Goal: Communication & Community: Answer question/provide support

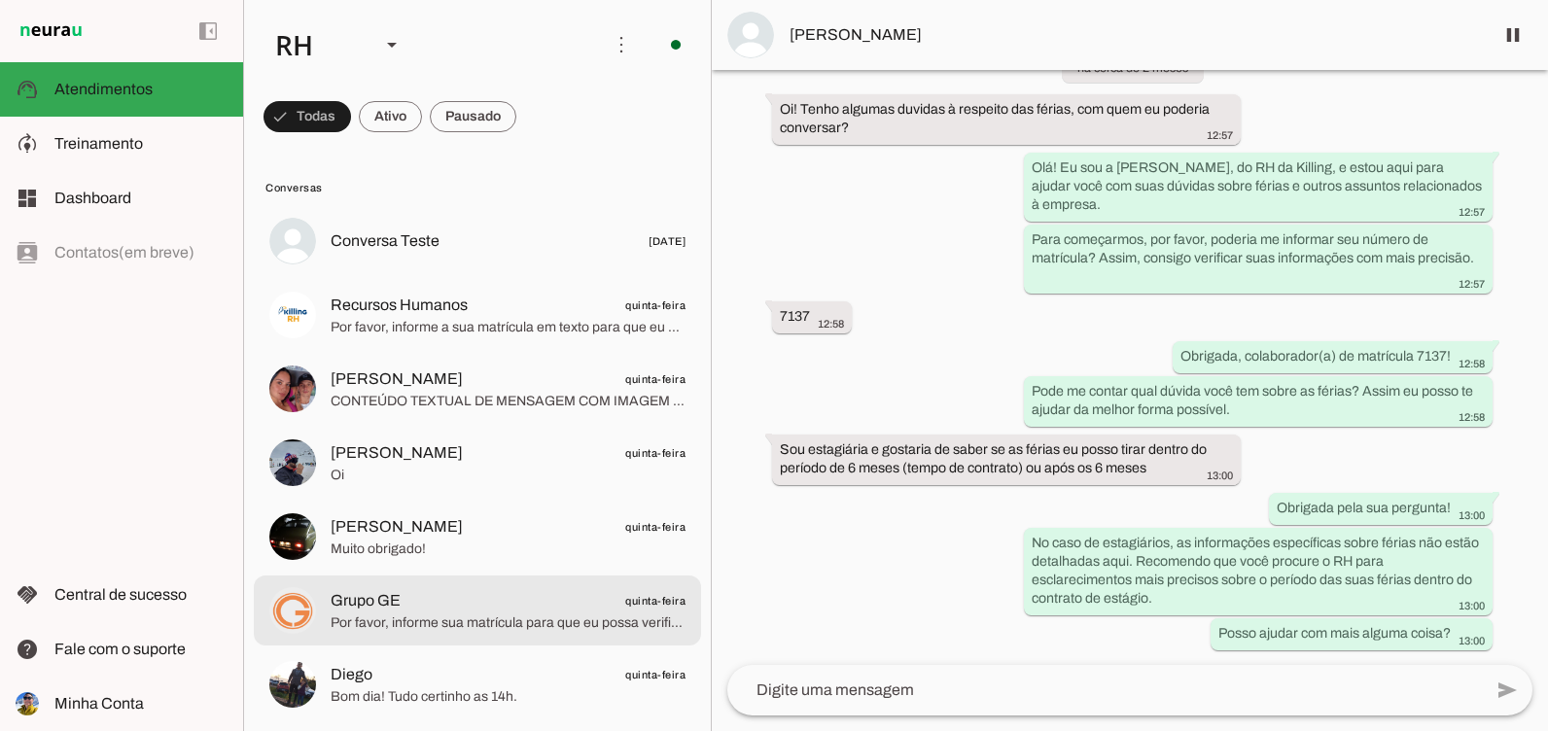
click at [466, 595] on span "Grupo GE quinta-feira" at bounding box center [508, 601] width 355 height 24
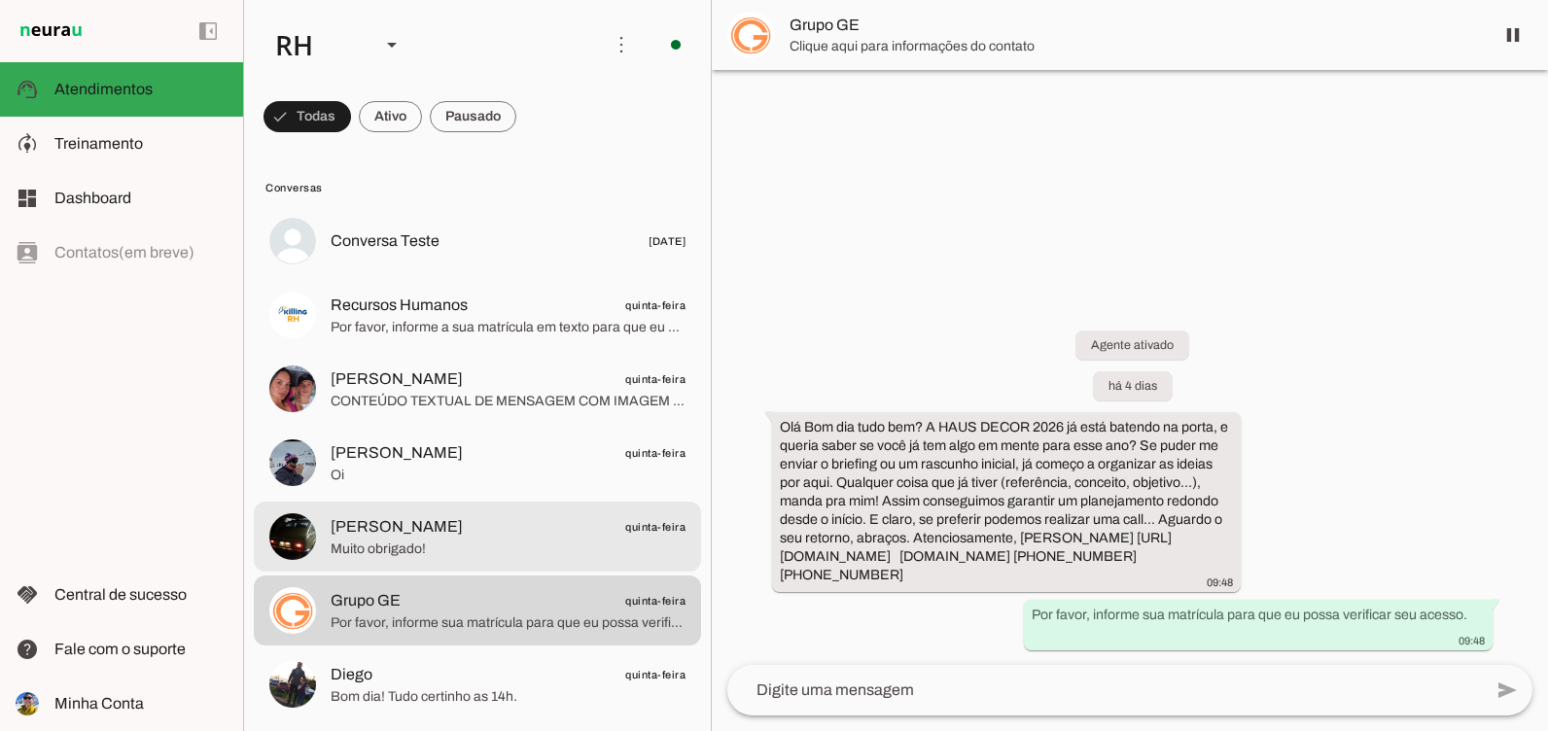
click at [462, 536] on span "[PERSON_NAME] quinta-feira" at bounding box center [508, 527] width 355 height 24
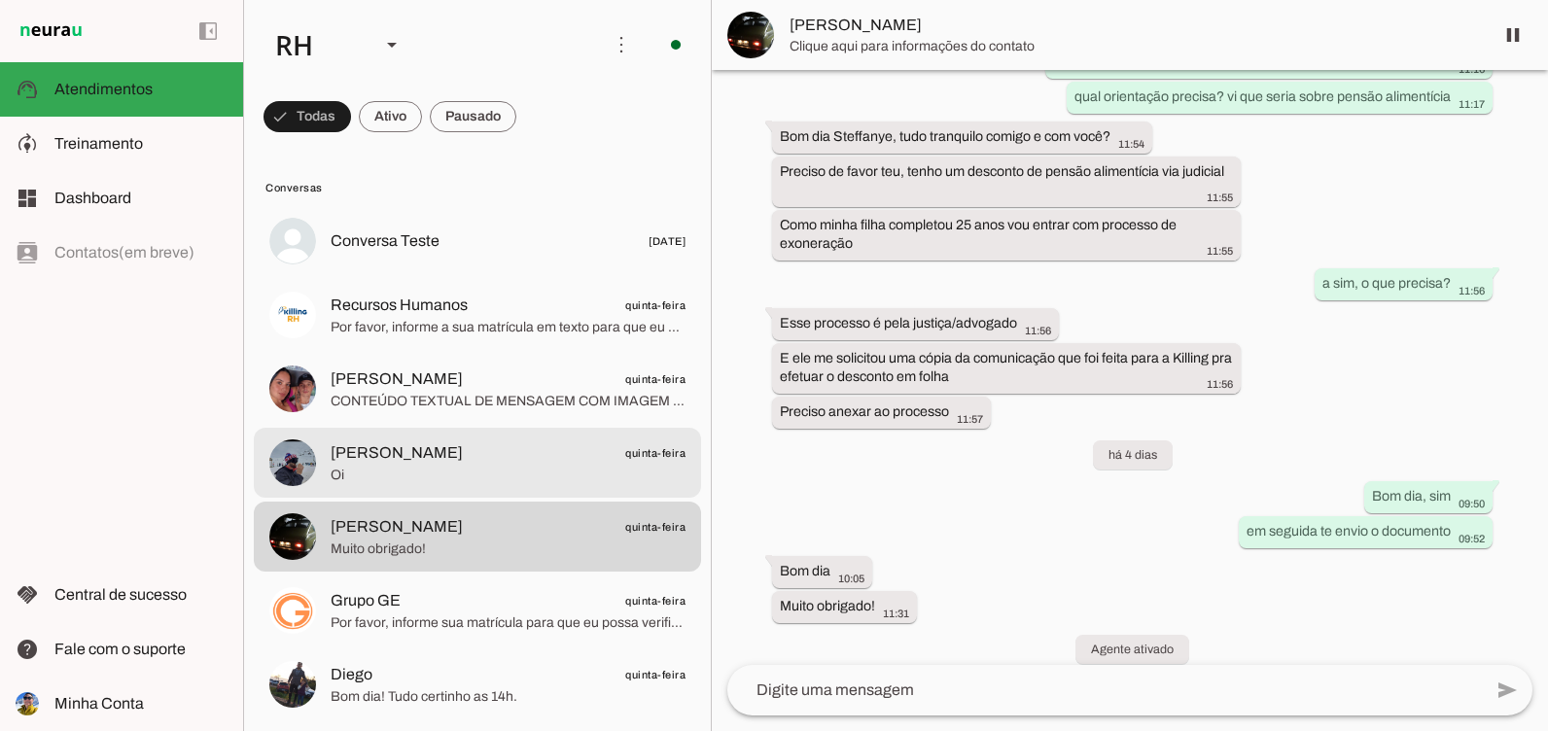
click at [464, 276] on md-item "[PERSON_NAME] quinta-feira Oi" at bounding box center [477, 241] width 447 height 70
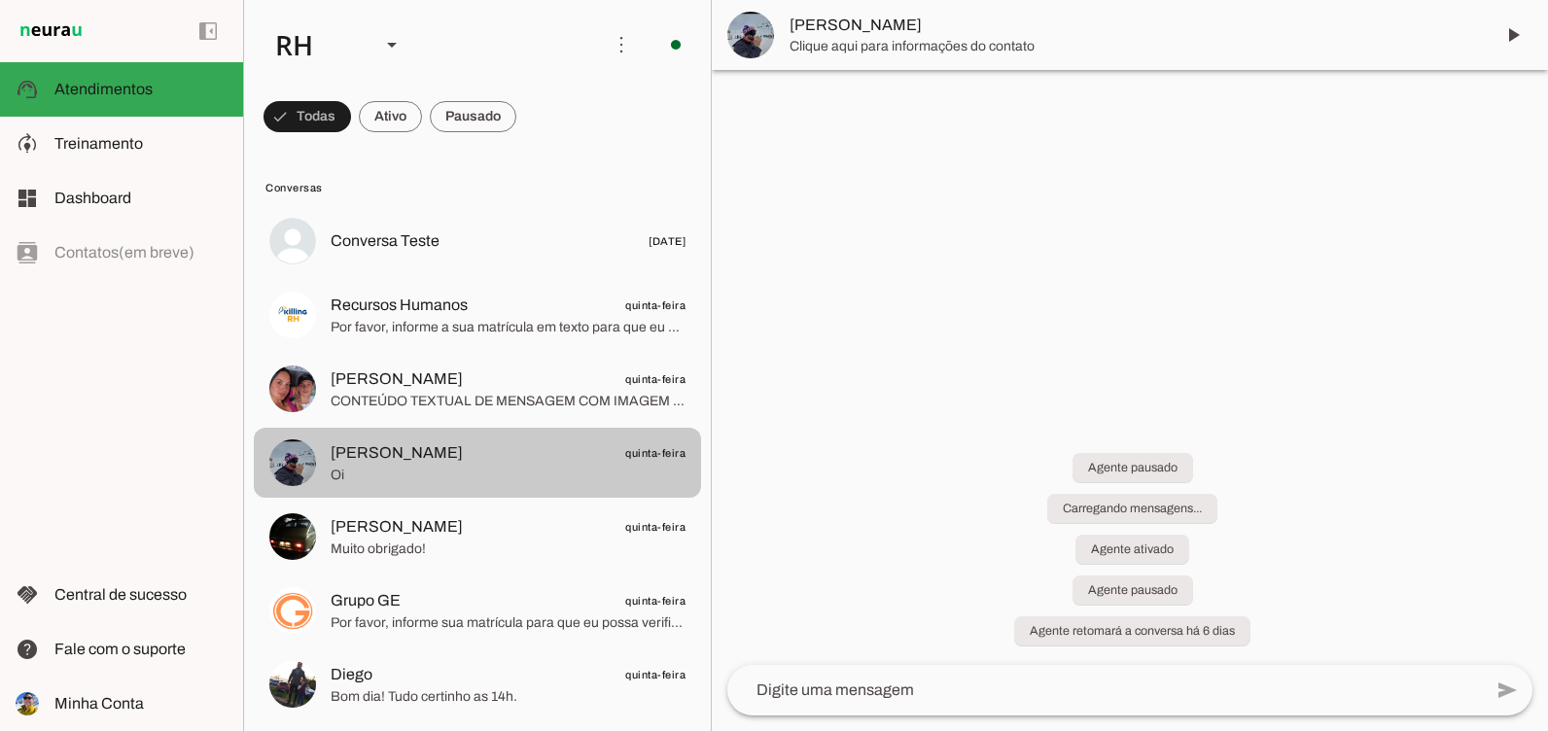
click at [474, 276] on md-item "[PERSON_NAME] quinta-feira CONTEÚDO TEXTUAL DE MENSAGEM COM IMAGEM (URL [URL][D…" at bounding box center [477, 241] width 447 height 70
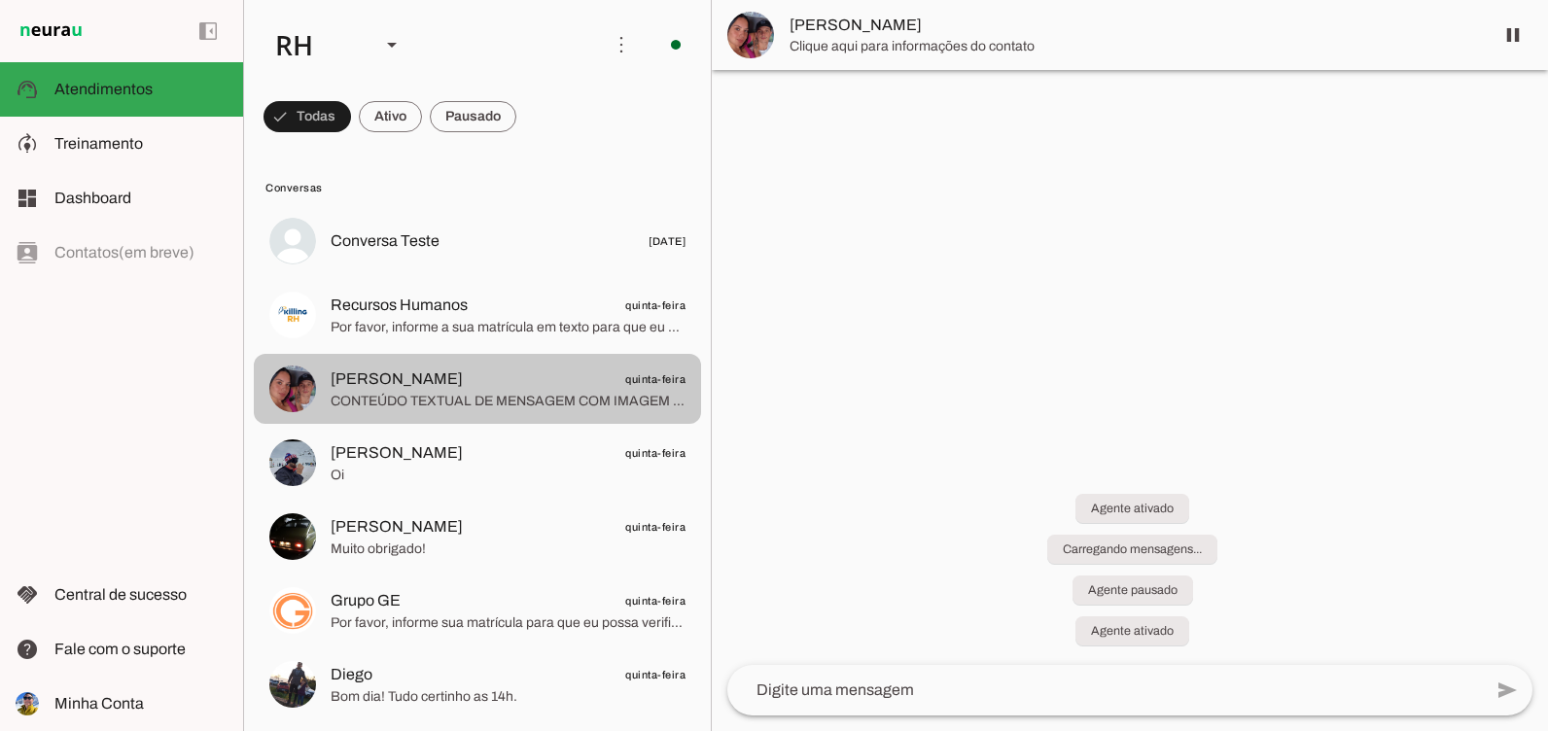
scroll to position [1740, 0]
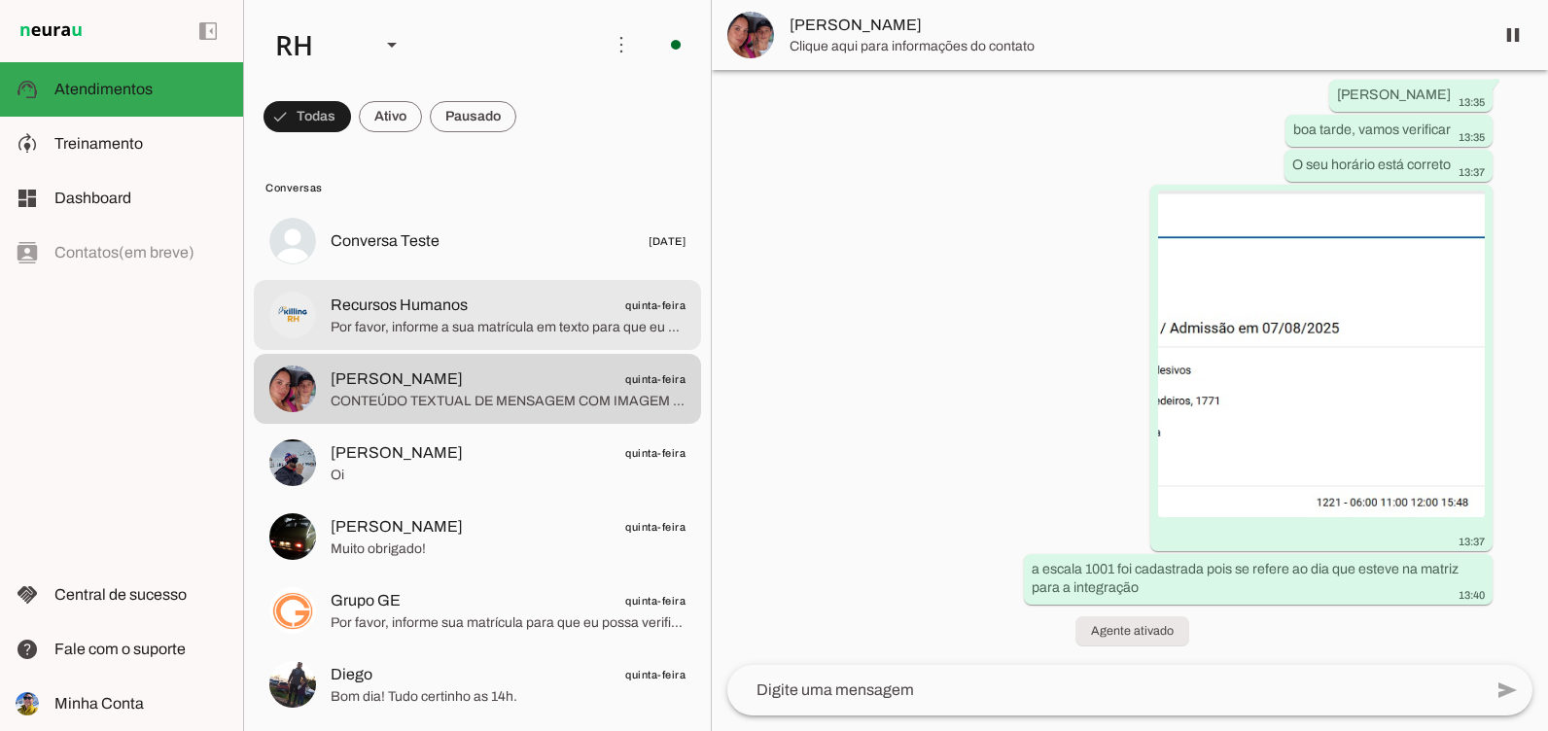
click at [476, 276] on md-item "Recursos Humanos quinta-feira Por favor, informe a sua matrícula em texto para …" at bounding box center [477, 241] width 447 height 70
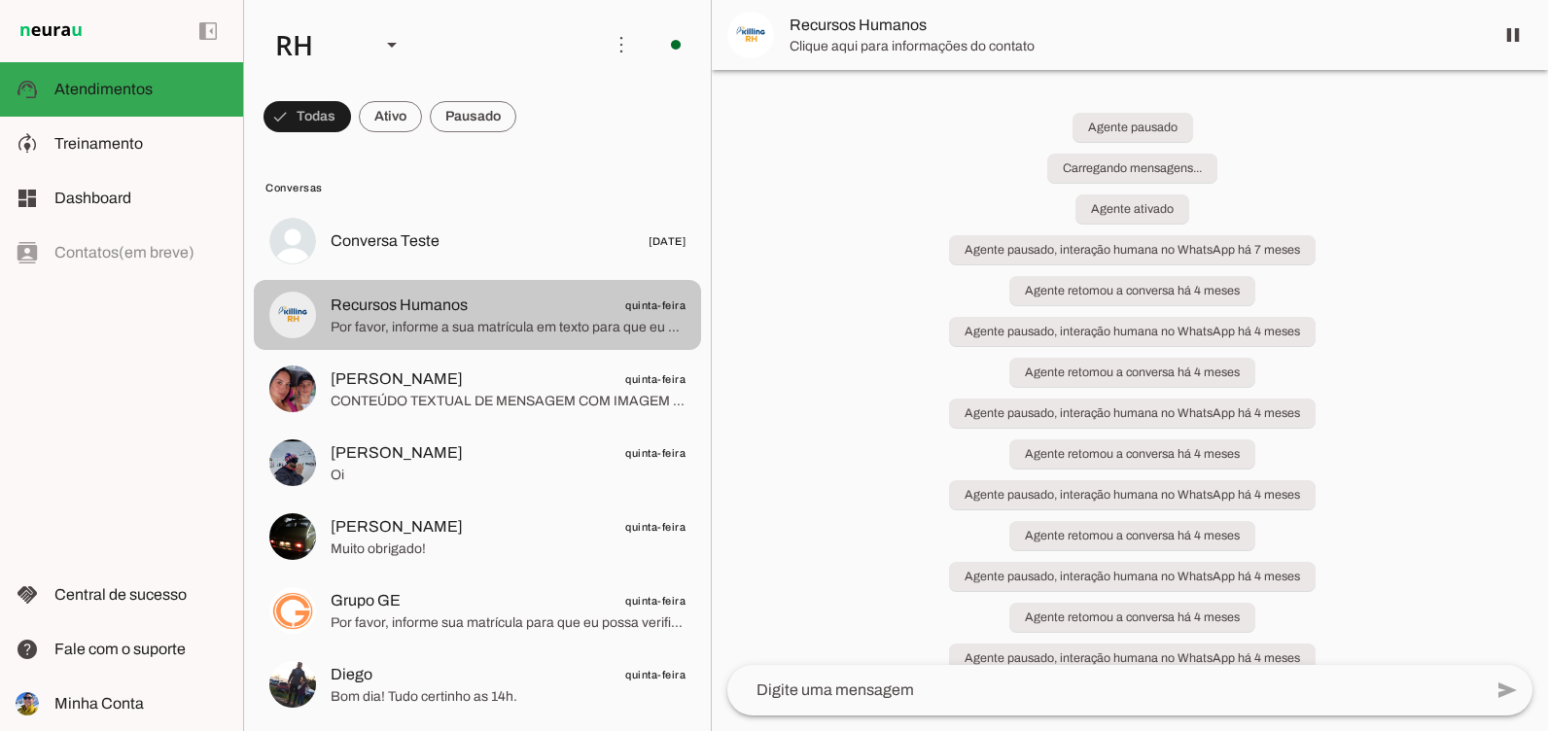
click at [471, 406] on span "CONTEÚDO TEXTUAL DE MENSAGEM COM IMAGEM (URL [URL][DOMAIN_NAME]) :" at bounding box center [508, 401] width 355 height 19
click at [490, 384] on span "[PERSON_NAME] quinta-feira" at bounding box center [508, 379] width 355 height 24
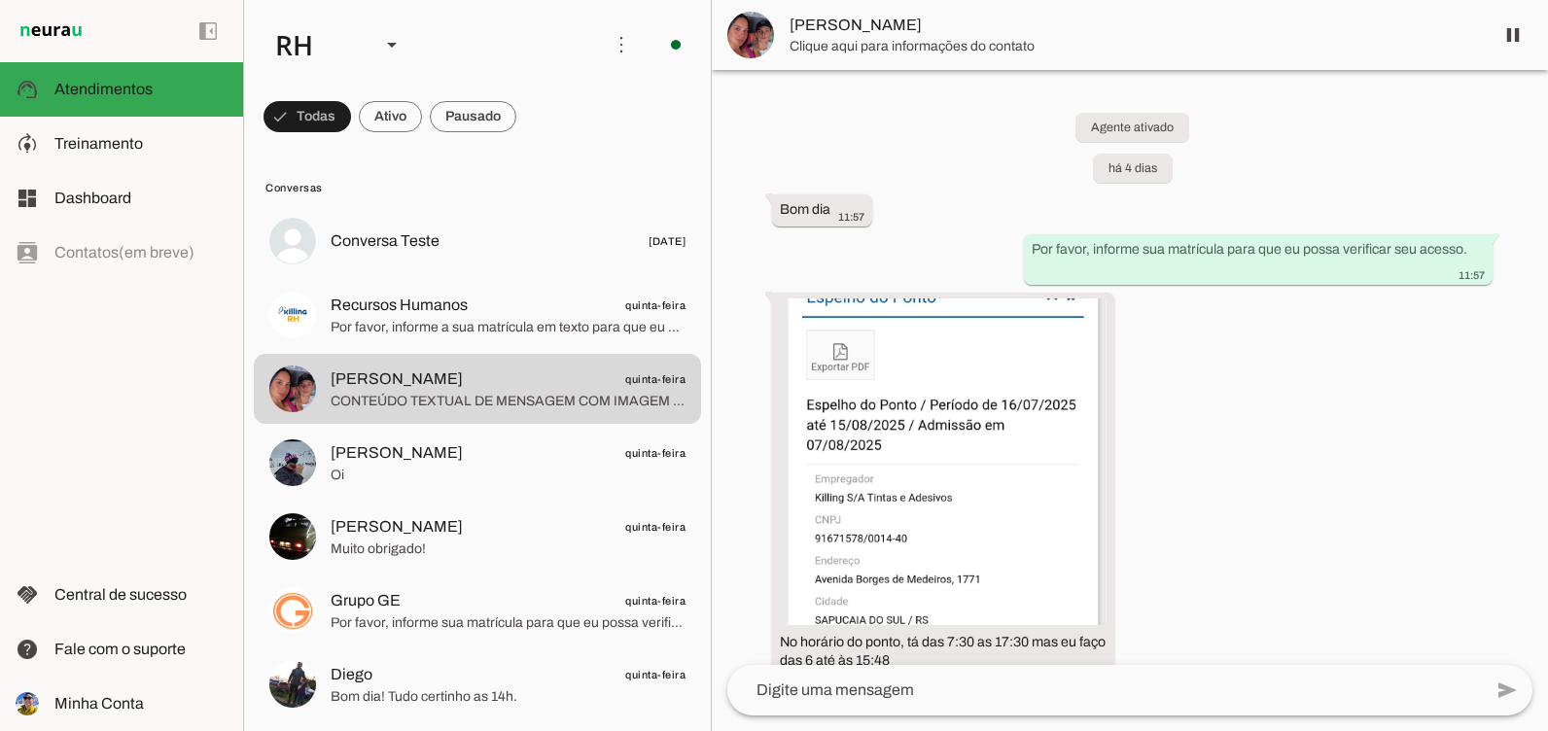
scroll to position [1510, 0]
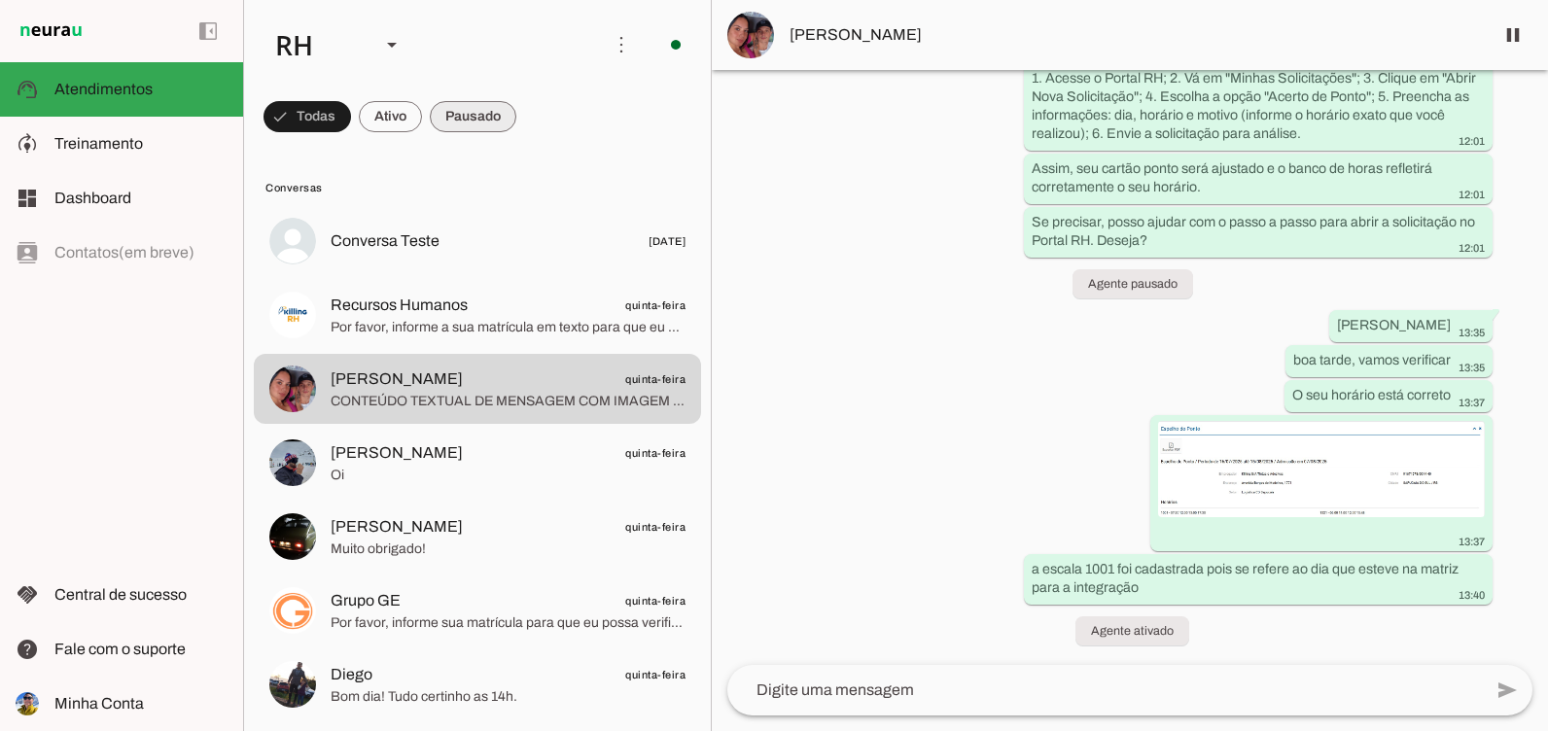
drag, startPoint x: 496, startPoint y: 137, endPoint x: 514, endPoint y: 115, distance: 29.0
click at [351, 137] on span at bounding box center [306, 116] width 87 height 47
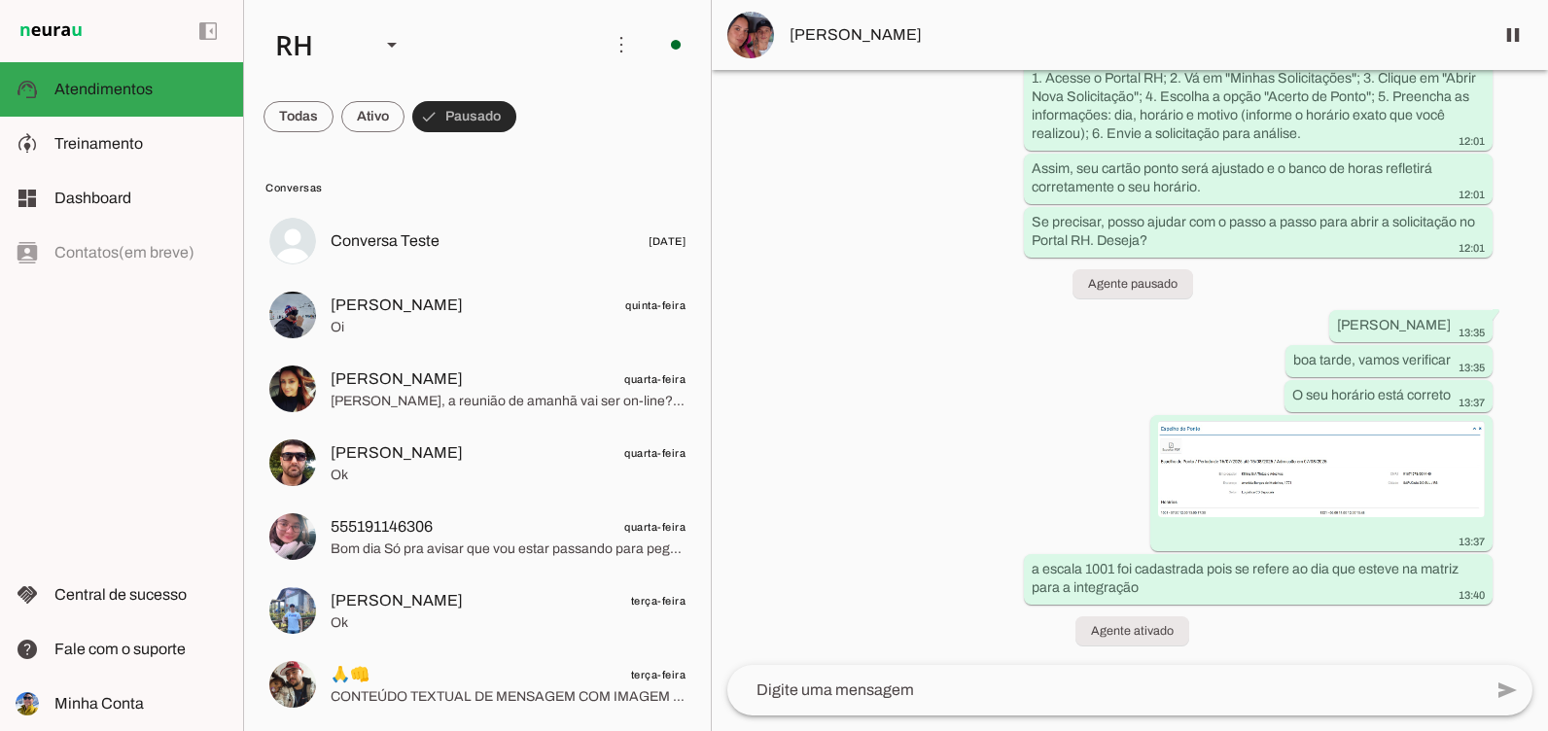
click at [514, 115] on span at bounding box center [464, 116] width 104 height 47
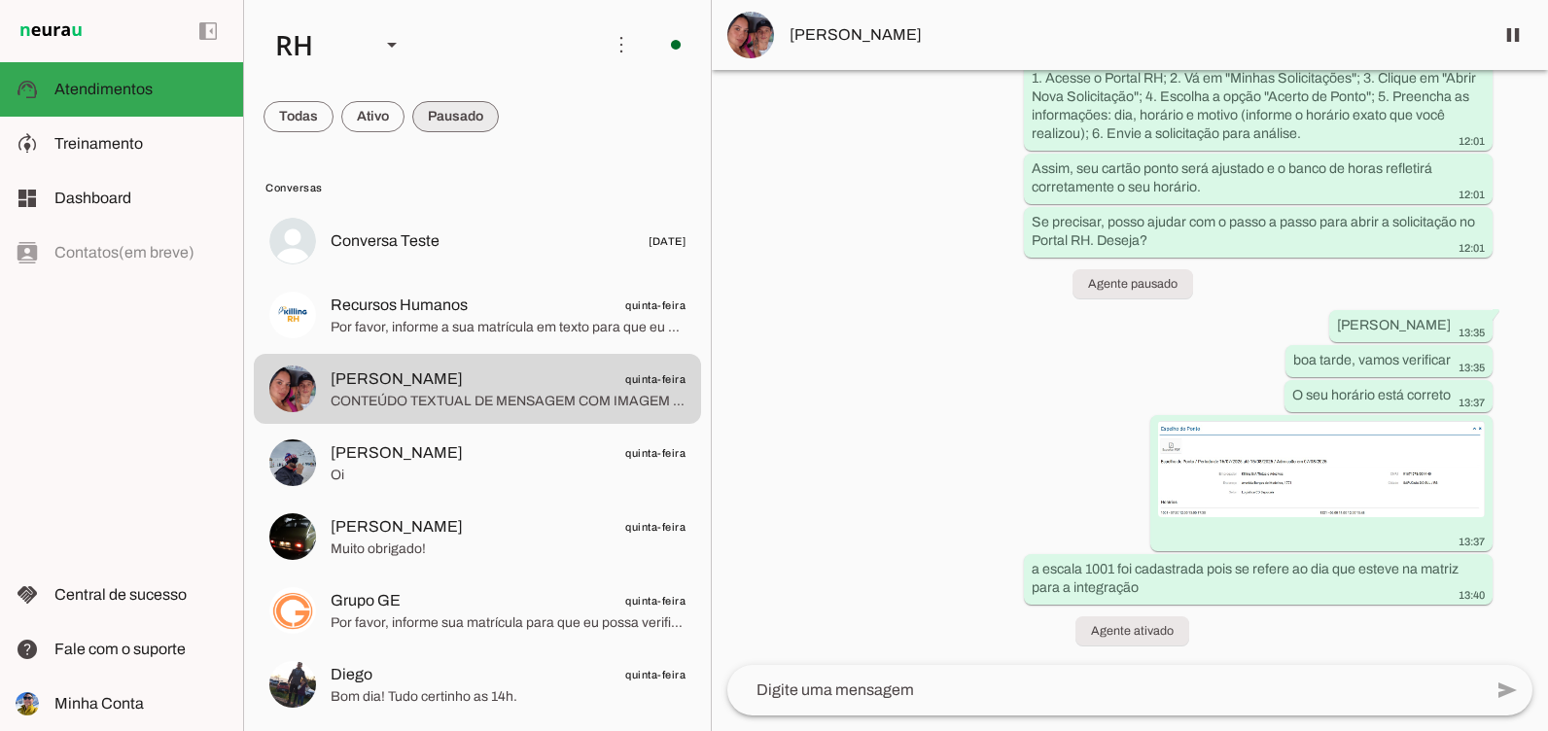
click at [333, 114] on span at bounding box center [298, 116] width 70 height 47
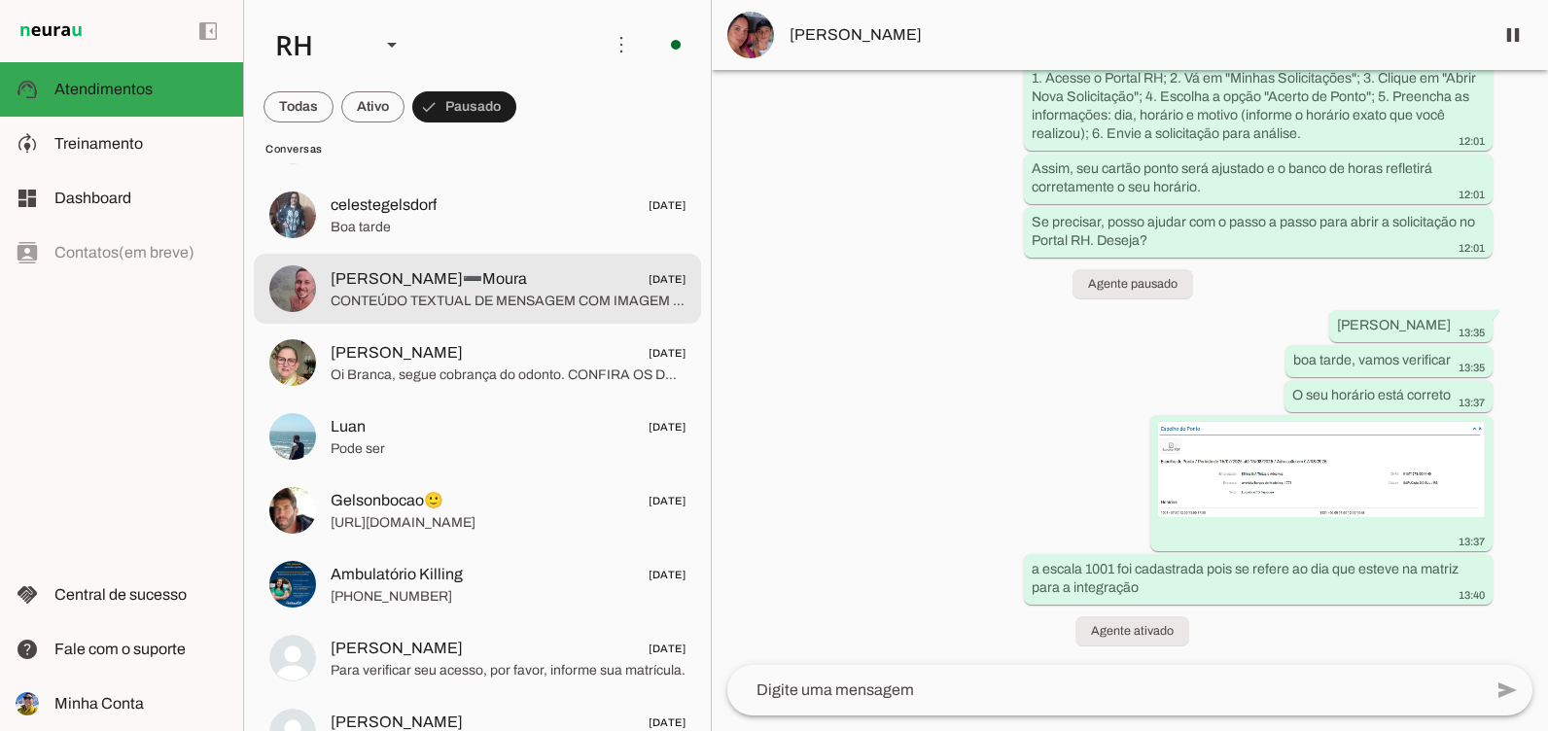
scroll to position [972, 0]
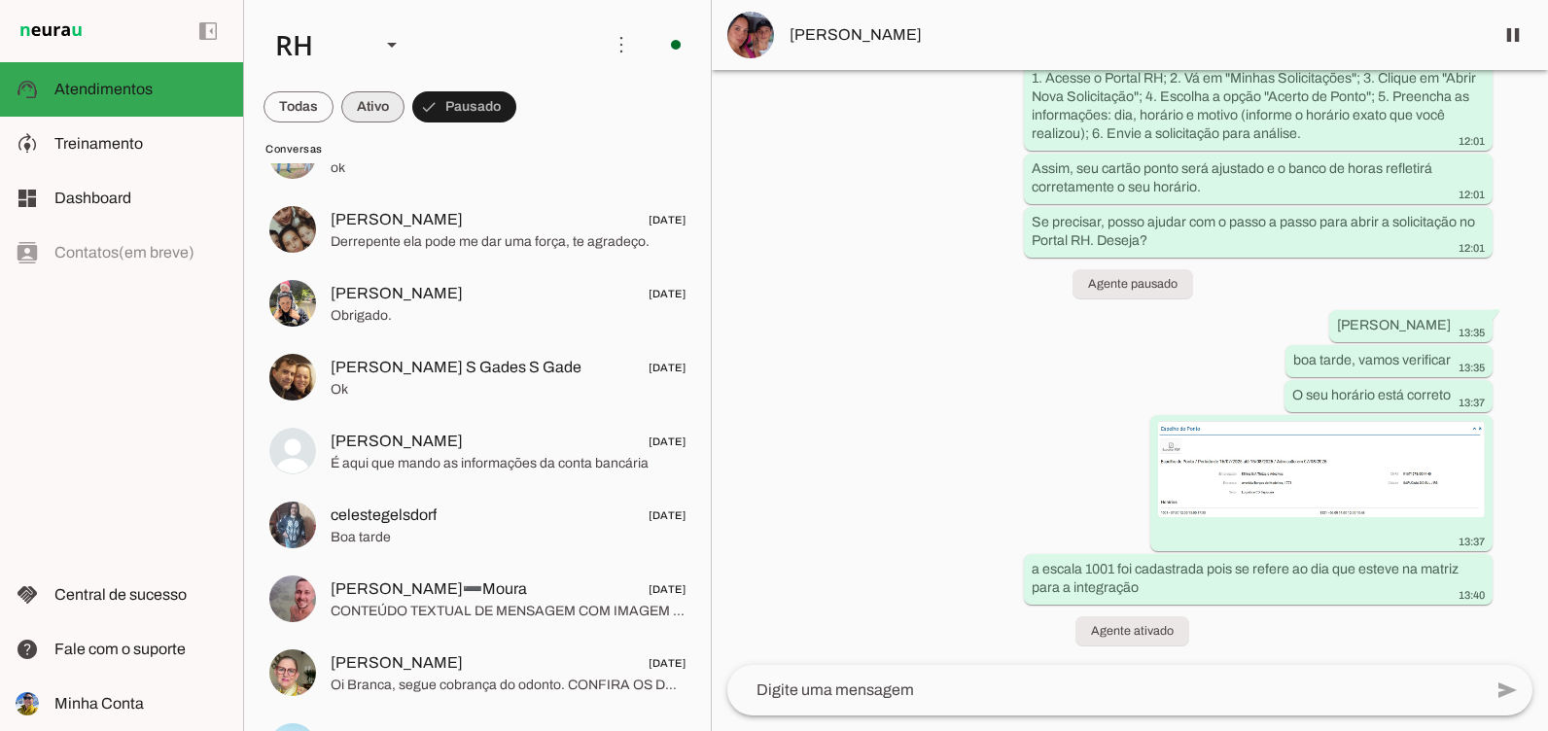
drag, startPoint x: 376, startPoint y: 118, endPoint x: 401, endPoint y: 131, distance: 27.9
click at [333, 118] on span at bounding box center [298, 107] width 70 height 47
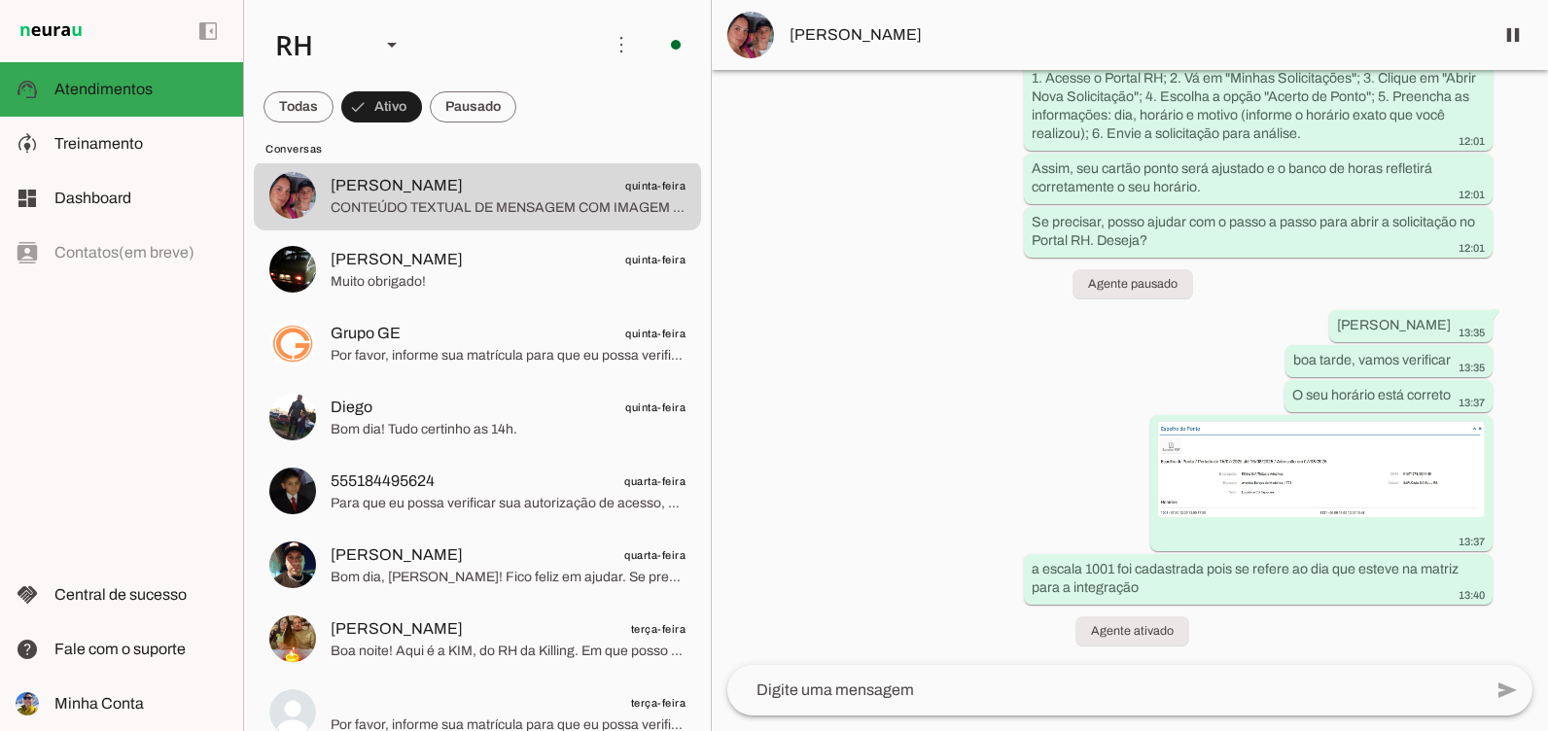
scroll to position [0, 0]
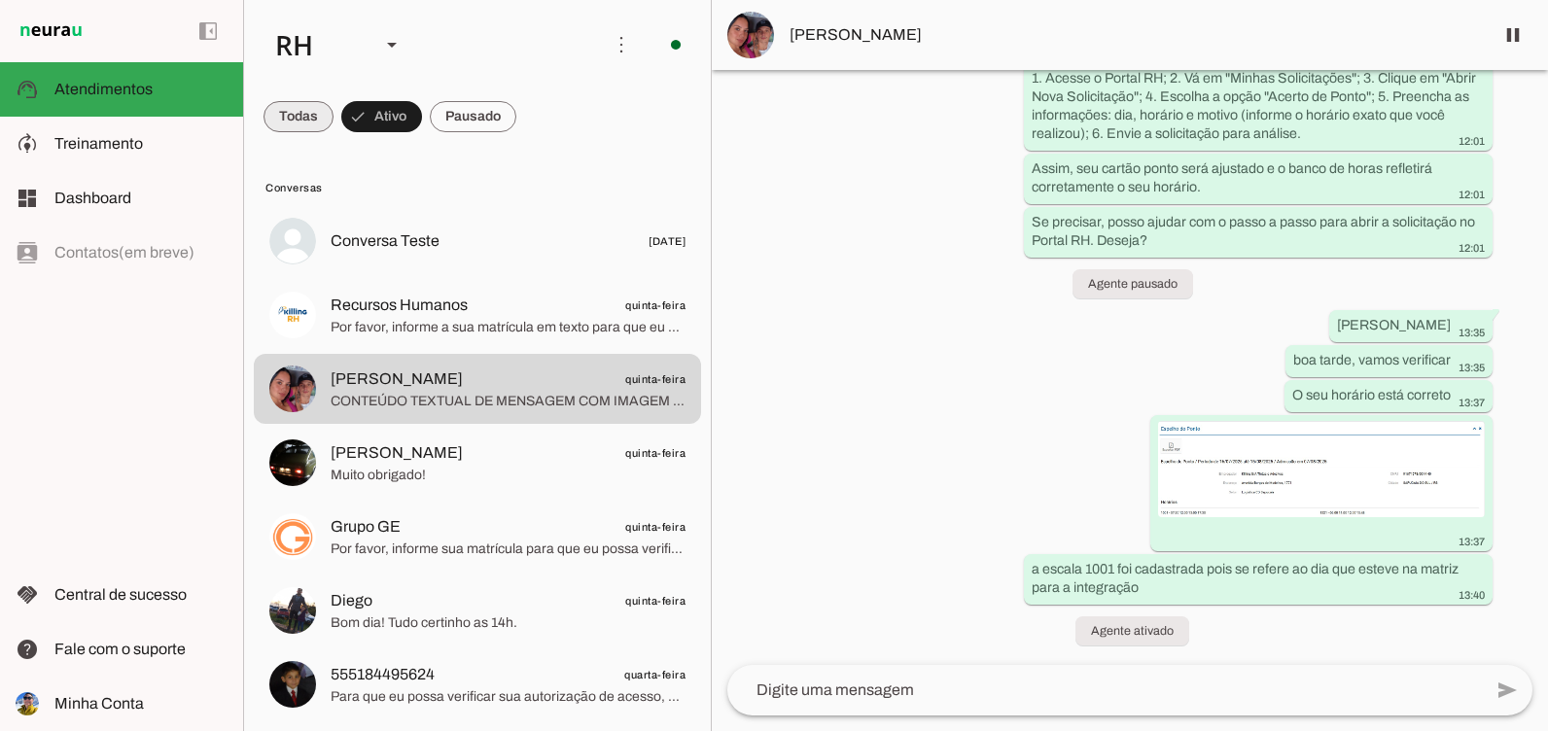
click at [322, 111] on span at bounding box center [298, 116] width 70 height 47
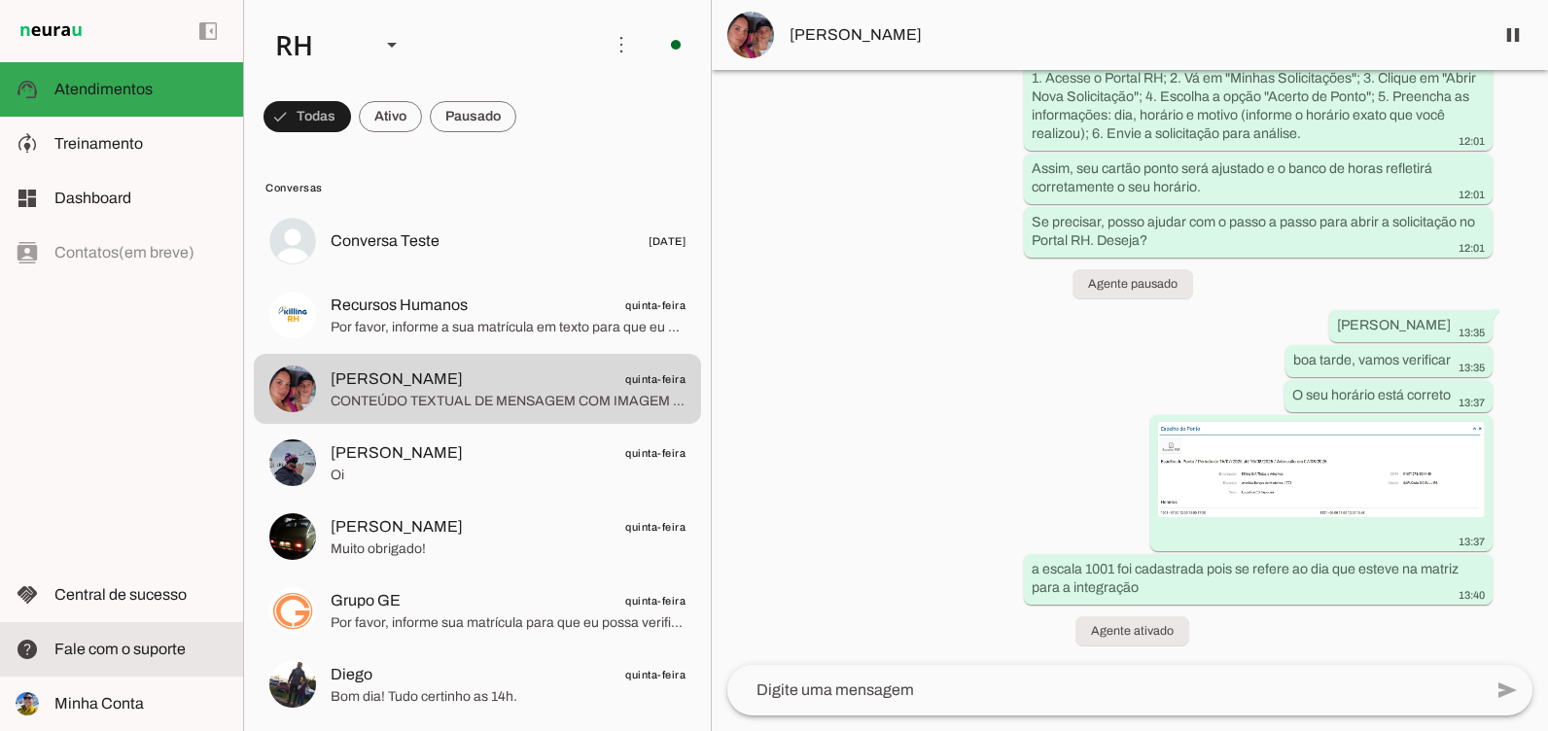
click at [155, 663] on md-item "help Fale com o suporte Fale com o suporte" at bounding box center [121, 649] width 243 height 54
